Goal: Navigation & Orientation: Find specific page/section

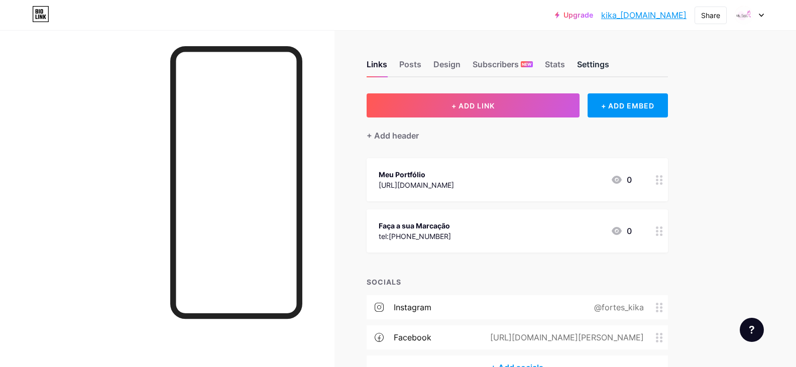
click at [590, 68] on div "Settings" at bounding box center [593, 67] width 32 height 18
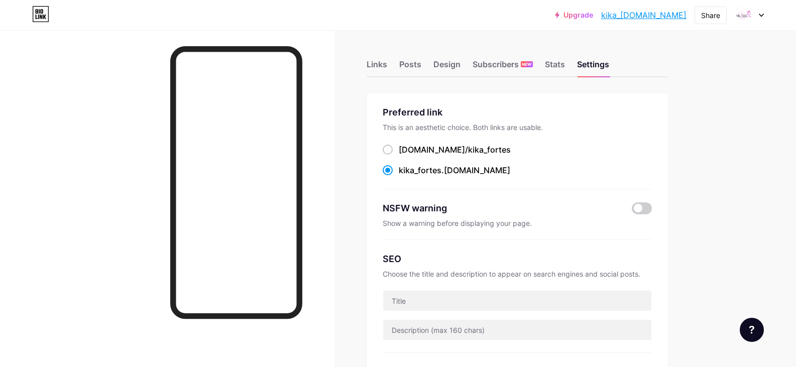
click at [641, 15] on link "kika_[DOMAIN_NAME]" at bounding box center [643, 15] width 85 height 12
click at [709, 14] on div "Share" at bounding box center [710, 15] width 19 height 11
click at [659, 79] on div "Get my QR code" at bounding box center [640, 76] width 63 height 12
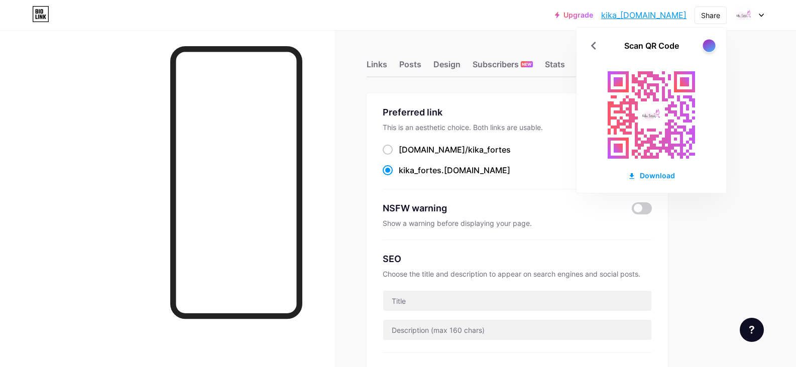
click at [708, 45] on div at bounding box center [709, 45] width 13 height 13
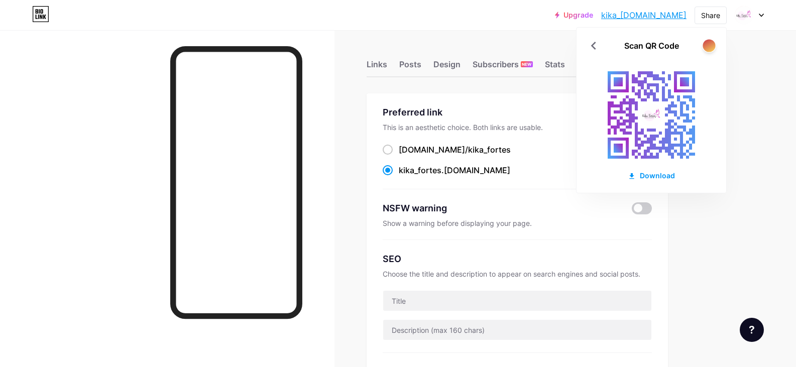
click at [708, 45] on div at bounding box center [709, 45] width 13 height 13
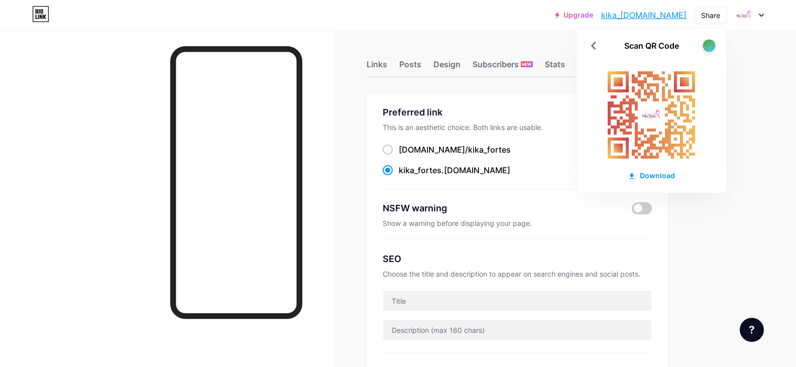
click at [708, 45] on div at bounding box center [709, 45] width 13 height 13
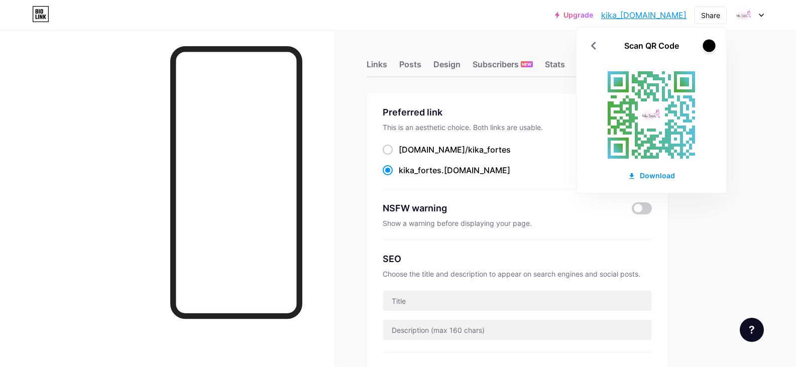
click at [708, 45] on div at bounding box center [709, 45] width 13 height 13
